Goal: Information Seeking & Learning: Learn about a topic

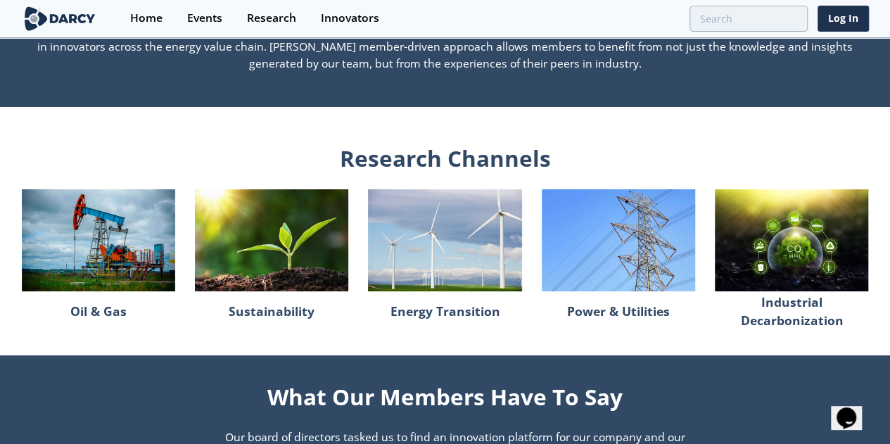
scroll to position [1099, 0]
click at [595, 322] on p "Power & Utilities" at bounding box center [618, 311] width 103 height 30
click at [642, 254] on img at bounding box center [618, 240] width 153 height 103
click at [465, 268] on img at bounding box center [444, 240] width 153 height 103
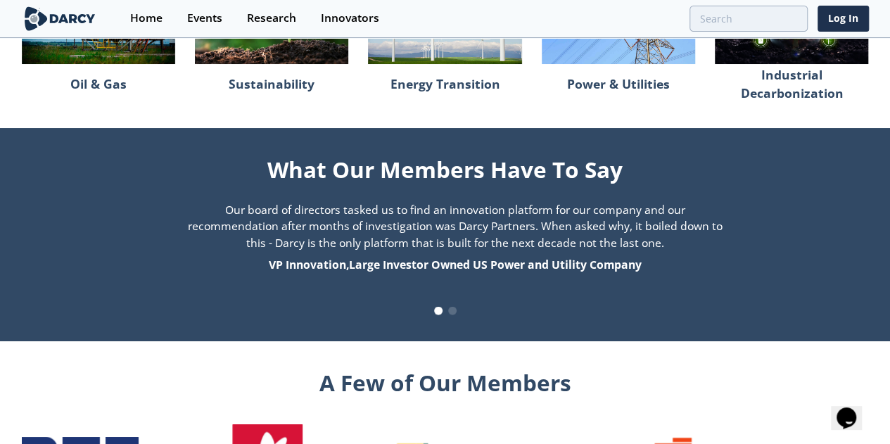
scroll to position [1327, 0]
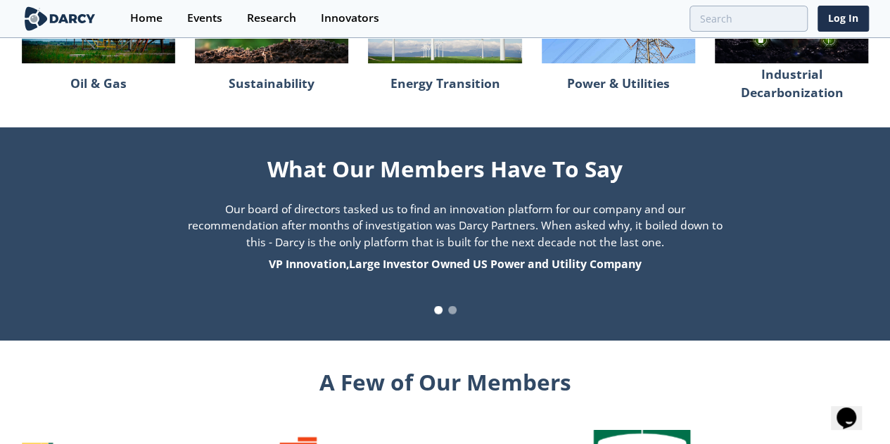
click at [452, 314] on span at bounding box center [452, 309] width 8 height 8
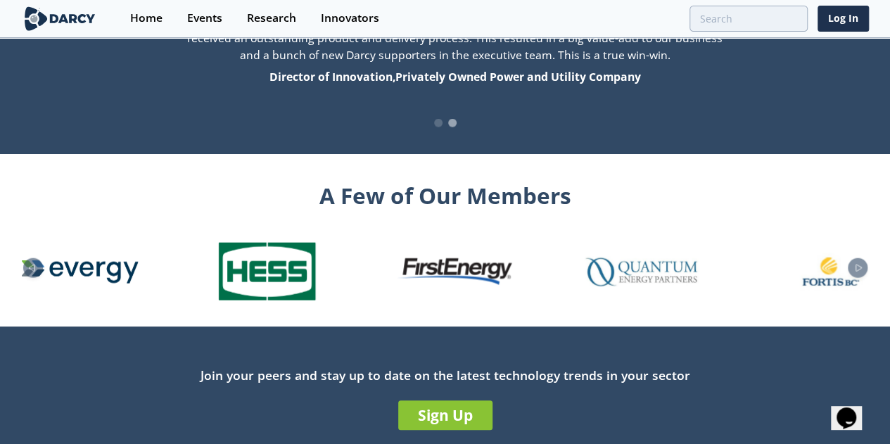
scroll to position [1514, 0]
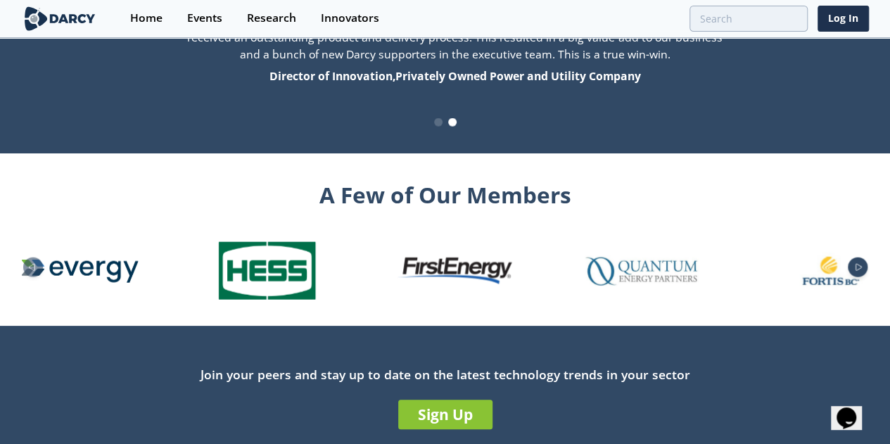
click at [867, 272] on icon "Next slide" at bounding box center [858, 268] width 17 height 8
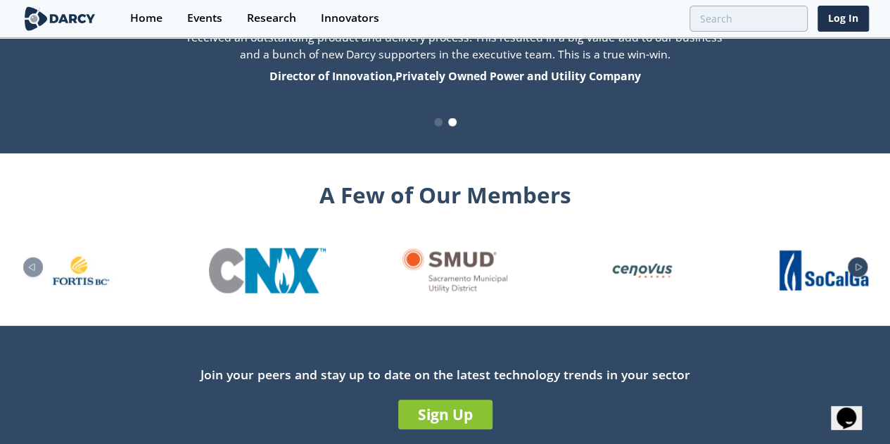
click at [867, 272] on icon "Next slide" at bounding box center [858, 268] width 17 height 8
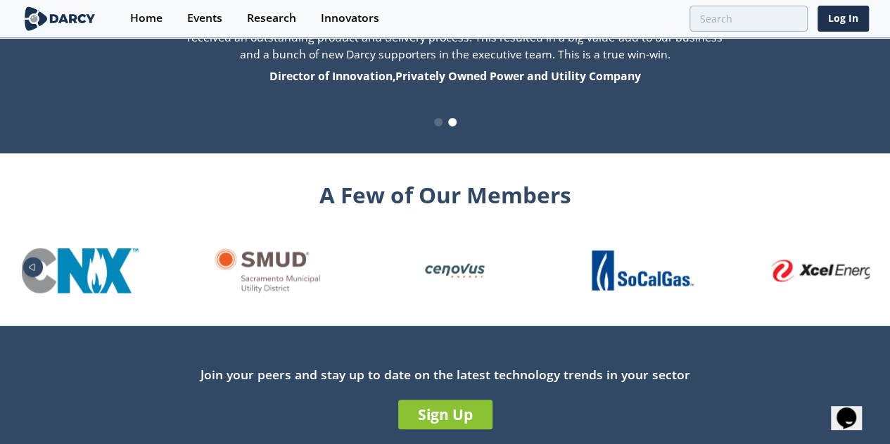
click at [23, 272] on icon "Previous slide" at bounding box center [31, 268] width 17 height 8
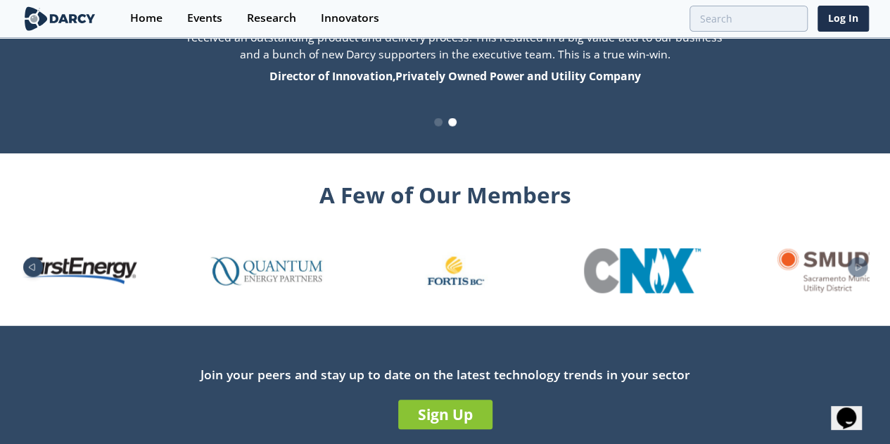
click at [23, 272] on icon "Previous slide" at bounding box center [31, 268] width 17 height 8
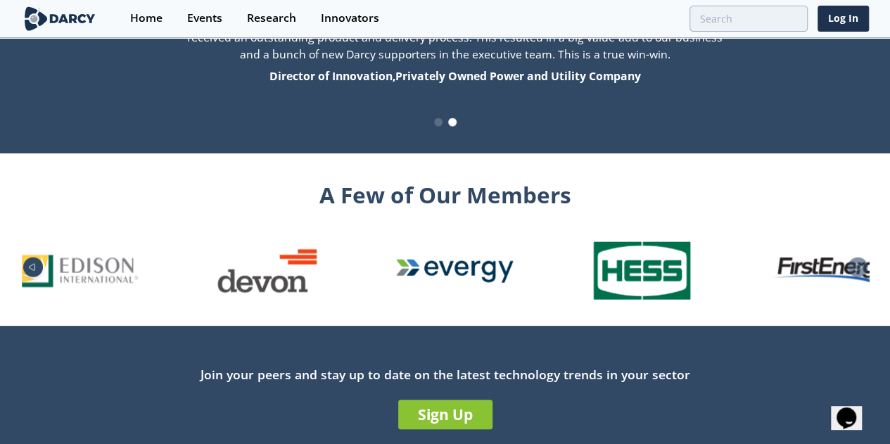
click at [23, 272] on icon "Previous slide" at bounding box center [31, 268] width 17 height 8
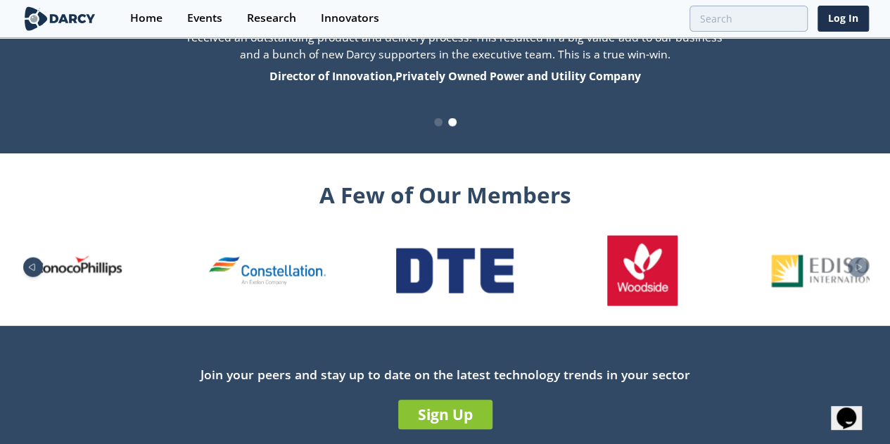
click at [23, 272] on icon "Previous slide" at bounding box center [31, 268] width 17 height 8
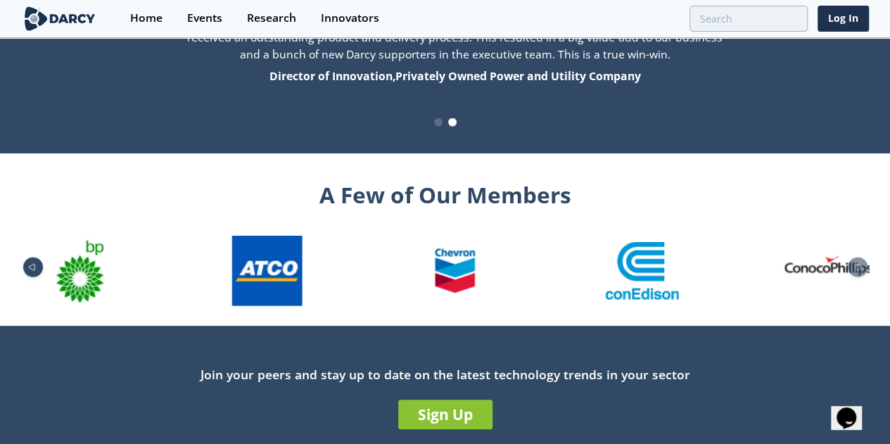
click at [23, 272] on icon "Previous slide" at bounding box center [31, 268] width 17 height 8
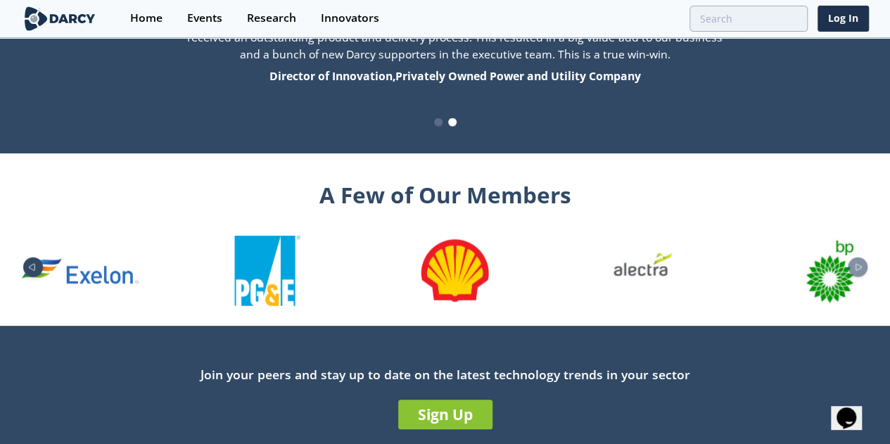
click at [23, 272] on icon "Previous slide" at bounding box center [31, 268] width 17 height 8
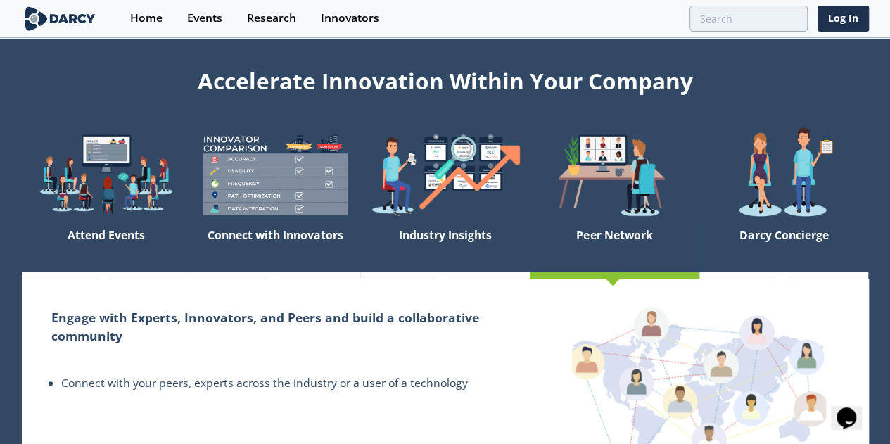
scroll to position [0, 0]
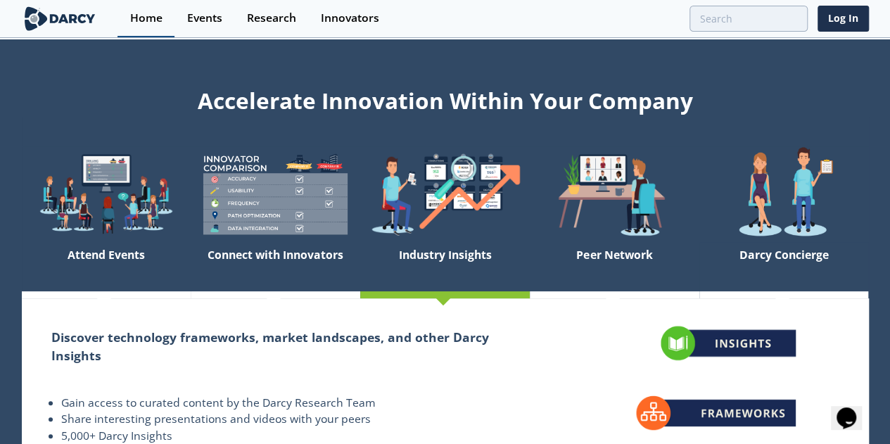
click at [157, 20] on link "Home" at bounding box center [146, 18] width 57 height 37
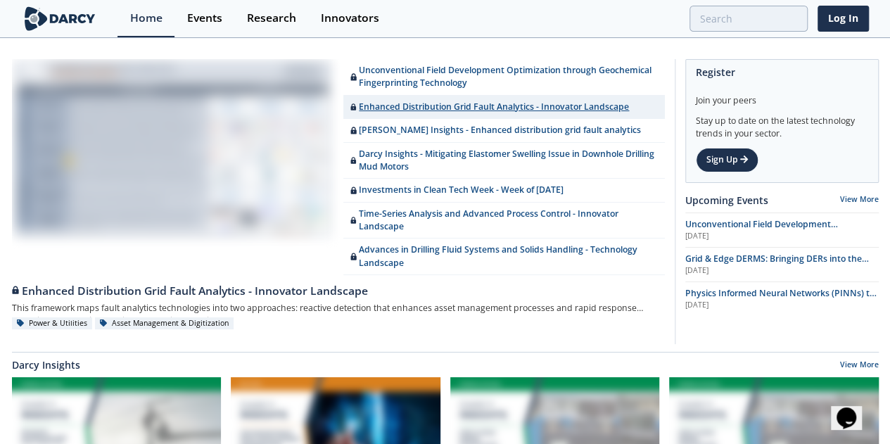
click at [468, 102] on link "Enhanced Distribution Grid Fault Analytics - Innovator Landscape" at bounding box center [504, 107] width 322 height 23
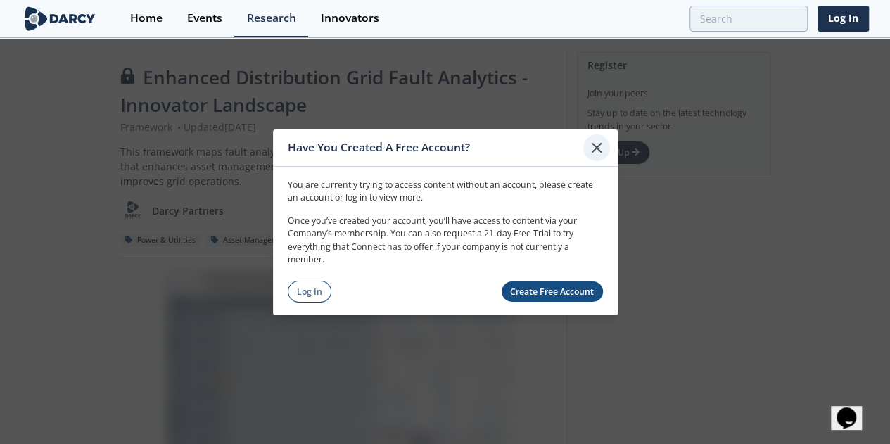
click at [598, 147] on icon at bounding box center [596, 147] width 8 height 8
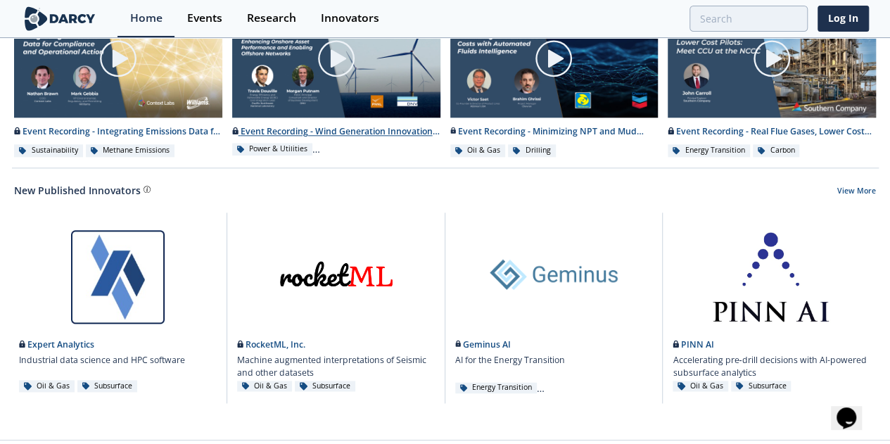
scroll to position [830, 0]
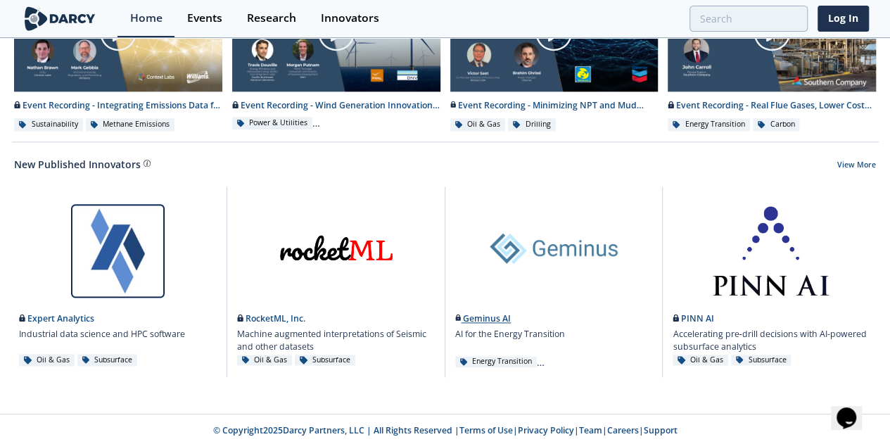
click at [549, 243] on link at bounding box center [554, 245] width 198 height 118
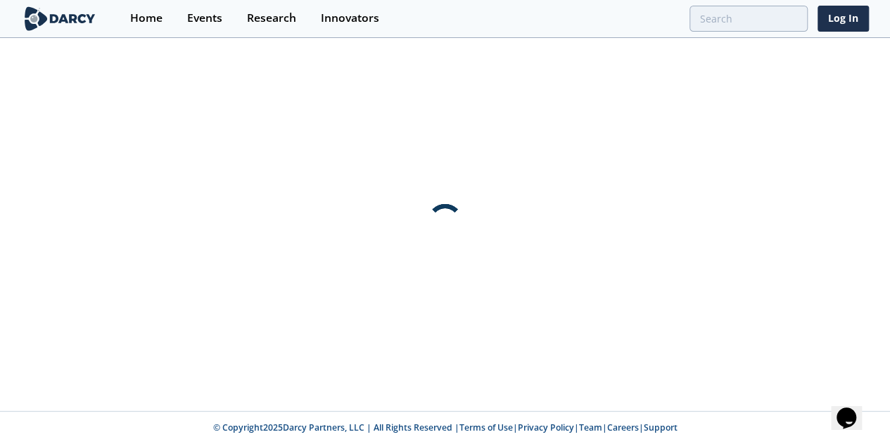
scroll to position [0, 0]
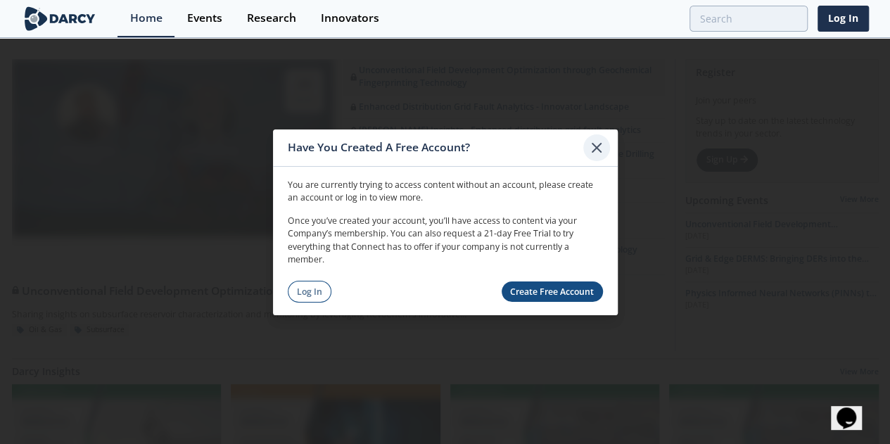
click at [587, 151] on div at bounding box center [596, 147] width 27 height 27
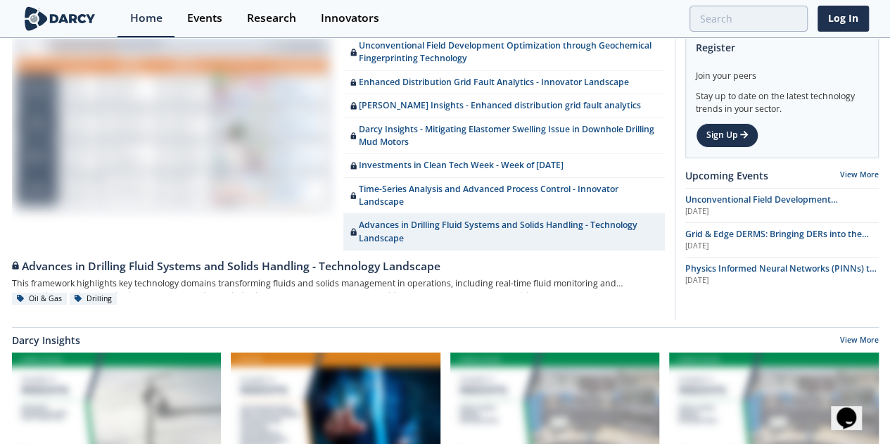
scroll to position [24, 0]
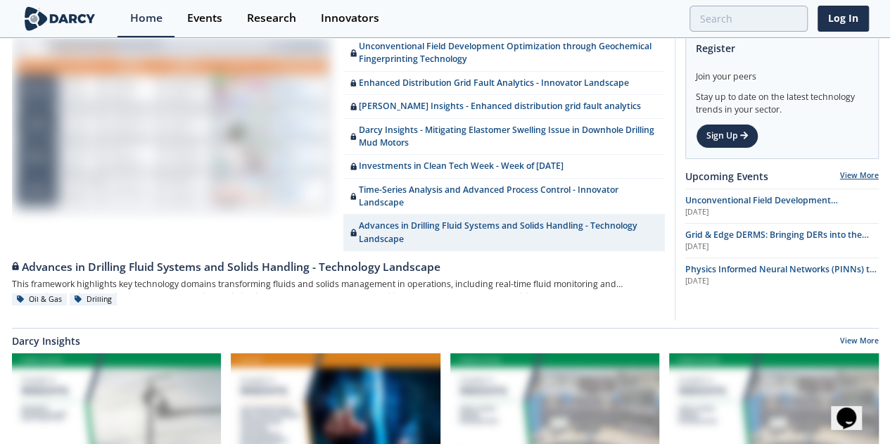
click at [860, 172] on link "View More" at bounding box center [859, 175] width 39 height 10
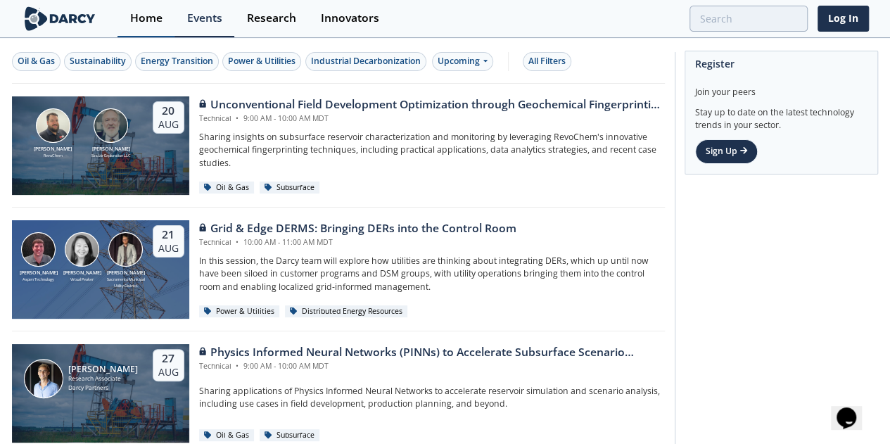
scroll to position [24, 0]
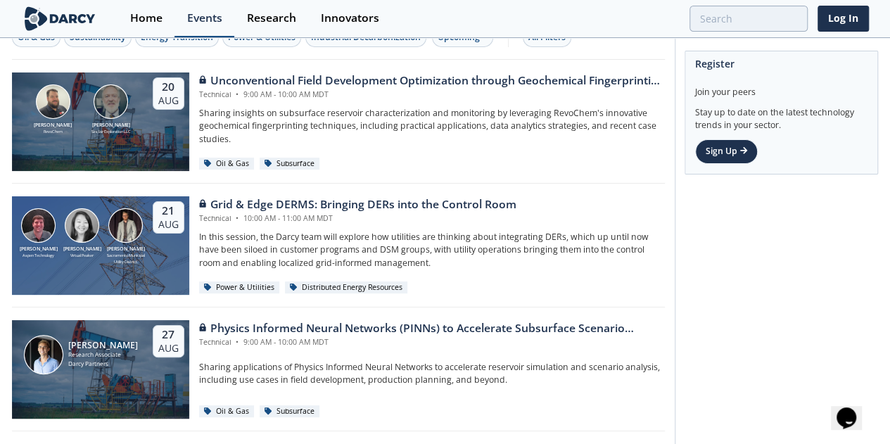
click at [191, 15] on div "Events" at bounding box center [204, 18] width 35 height 11
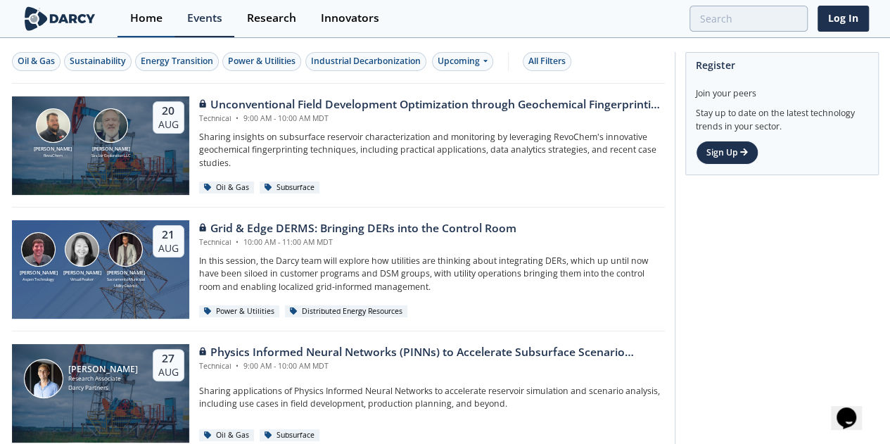
click at [150, 20] on div "Home" at bounding box center [146, 18] width 32 height 11
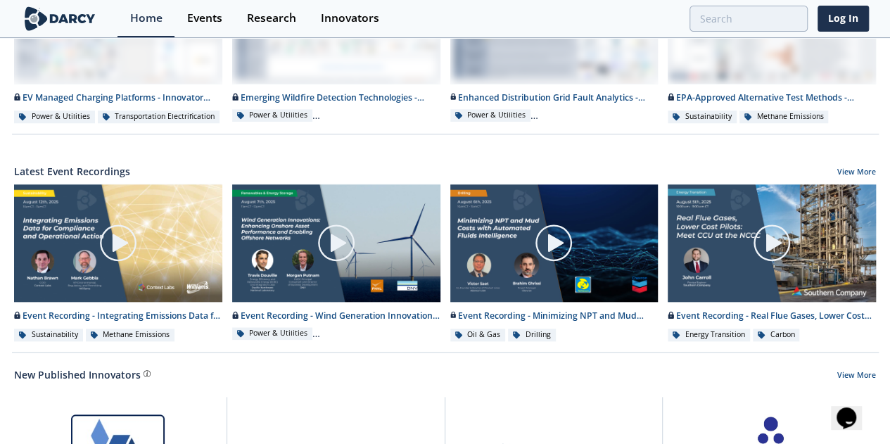
scroll to position [659, 0]
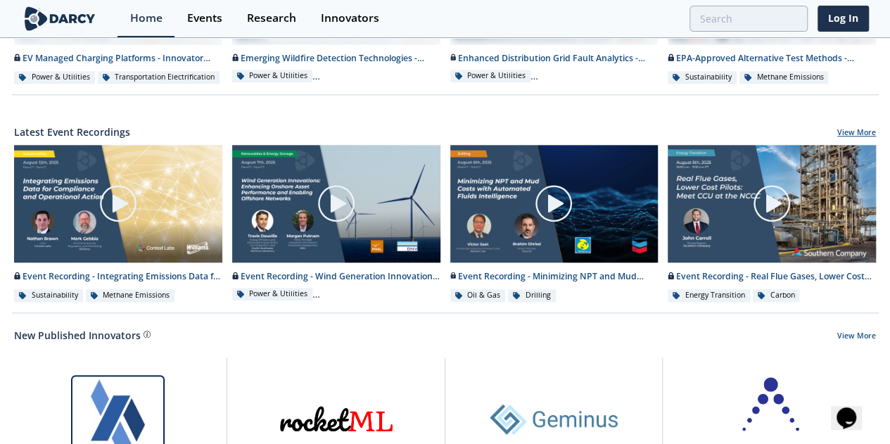
click at [851, 129] on link "View More" at bounding box center [856, 133] width 39 height 13
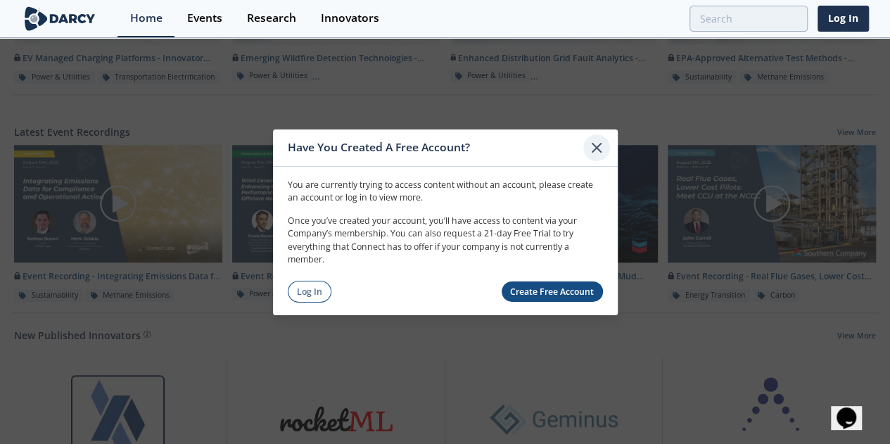
click at [604, 145] on icon at bounding box center [596, 147] width 17 height 17
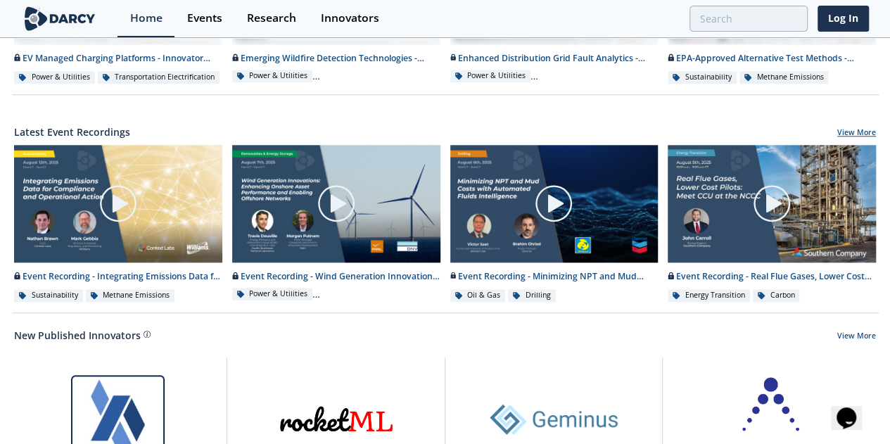
click at [855, 127] on link "View More" at bounding box center [856, 133] width 39 height 13
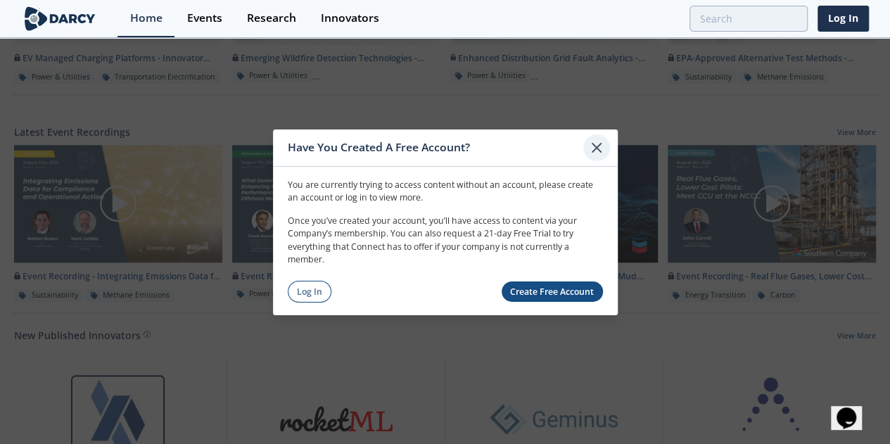
click at [590, 151] on icon at bounding box center [596, 147] width 17 height 17
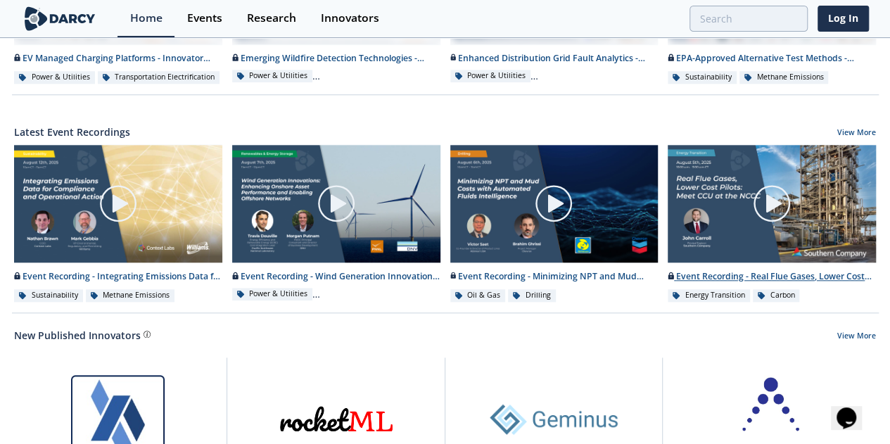
click at [773, 199] on img at bounding box center [771, 203] width 39 height 39
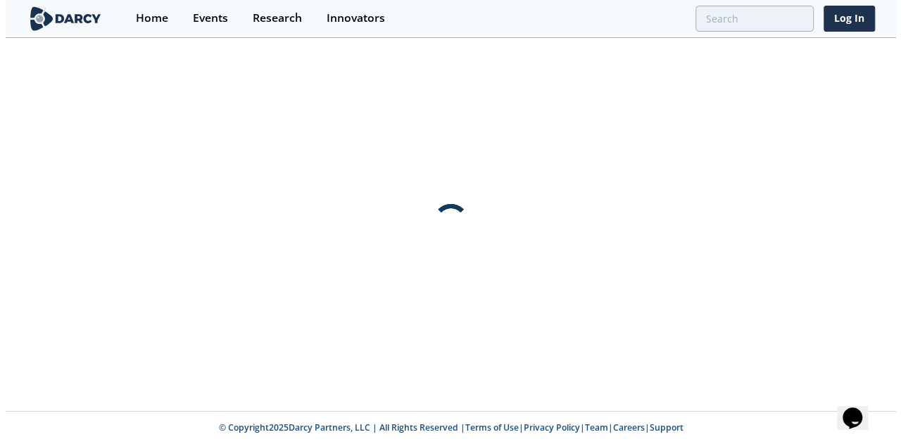
scroll to position [0, 0]
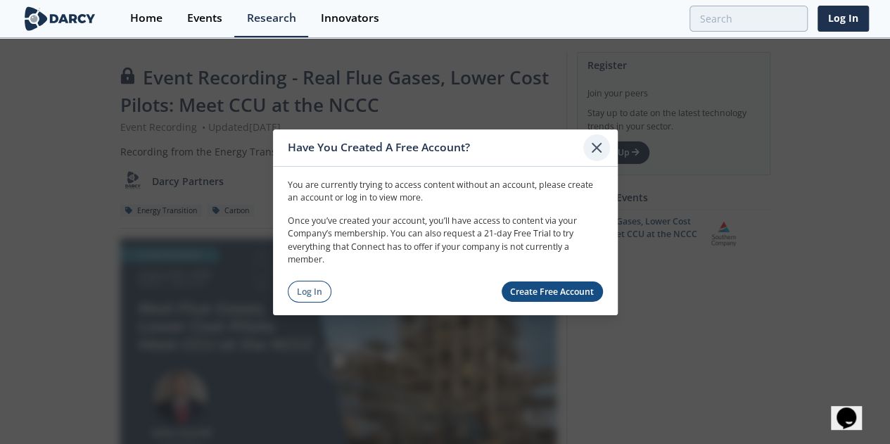
click at [595, 144] on icon at bounding box center [596, 147] width 17 height 17
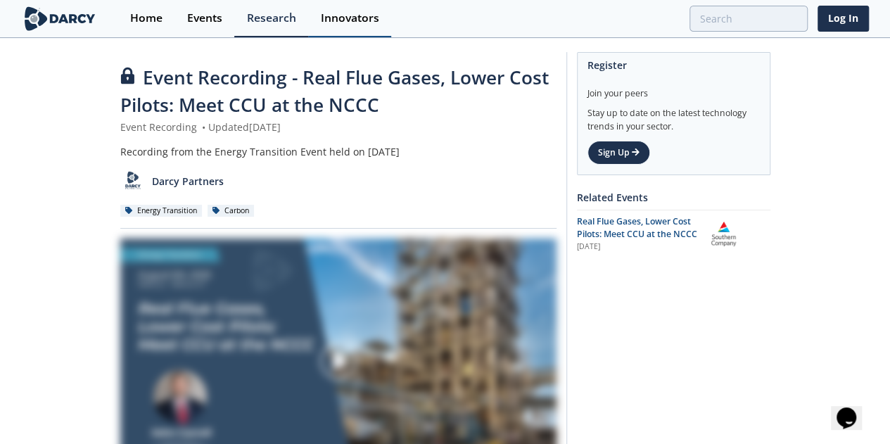
click at [344, 15] on div "Innovators" at bounding box center [350, 18] width 58 height 11
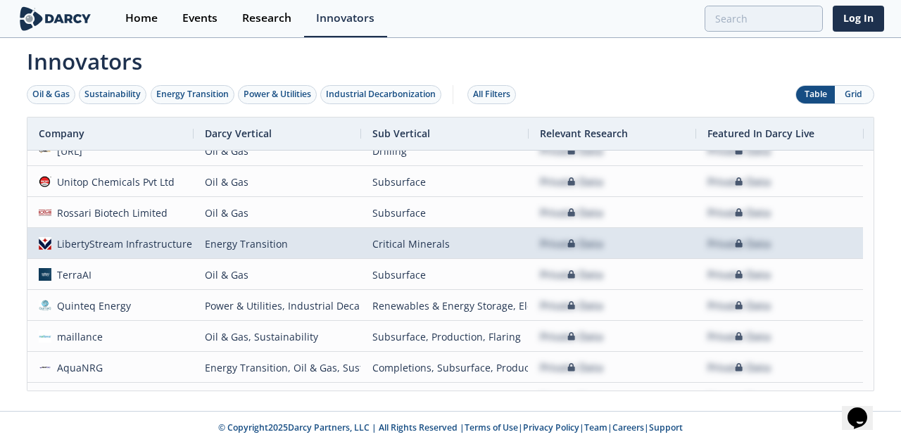
scroll to position [109, 0]
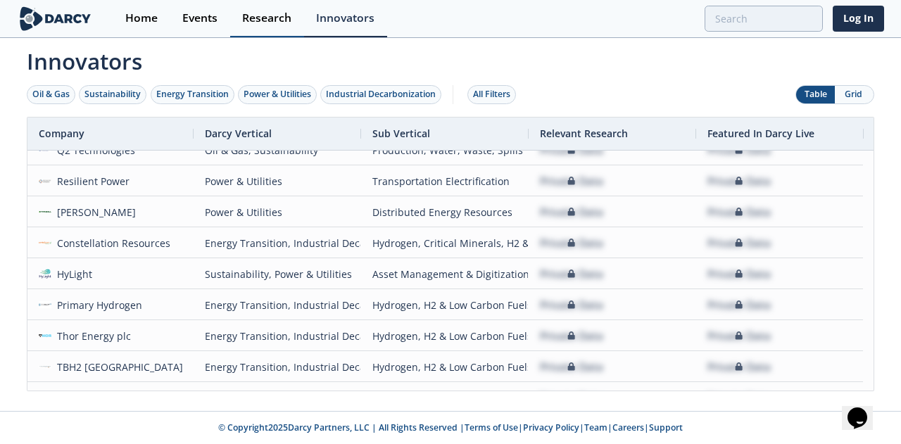
click at [258, 6] on link "Research" at bounding box center [267, 18] width 74 height 37
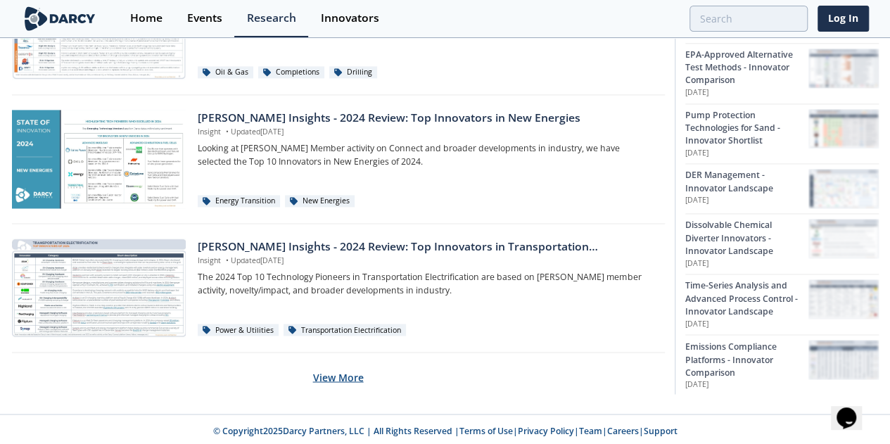
click at [339, 368] on button "View More" at bounding box center [338, 377] width 51 height 34
